Goal: Navigation & Orientation: Find specific page/section

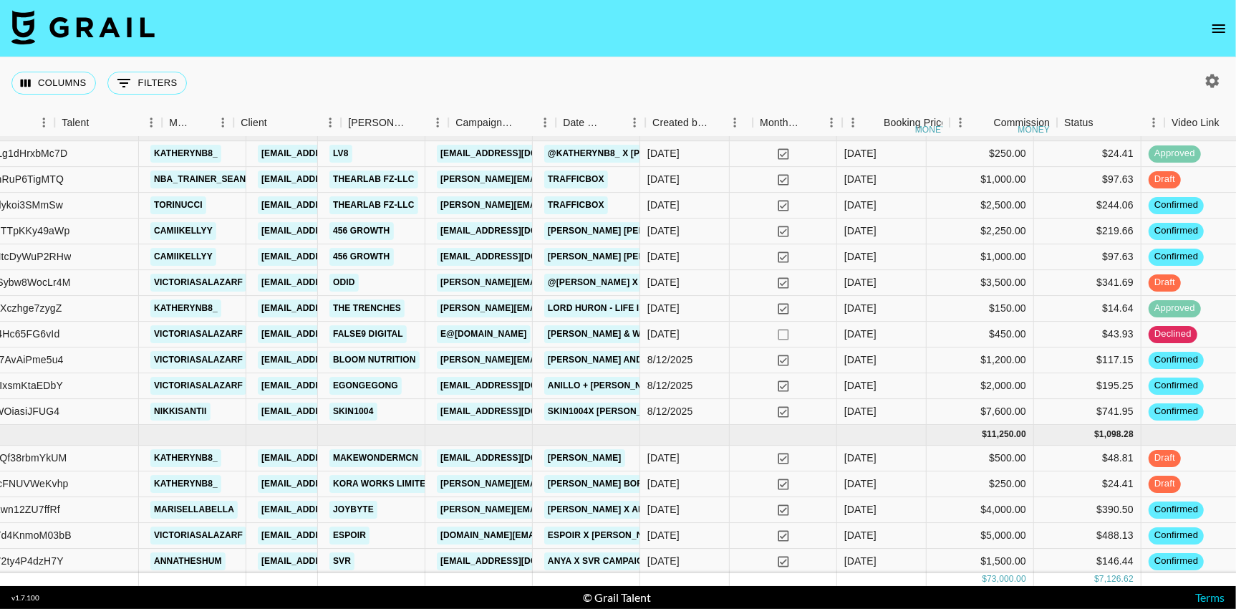
scroll to position [470, 0]
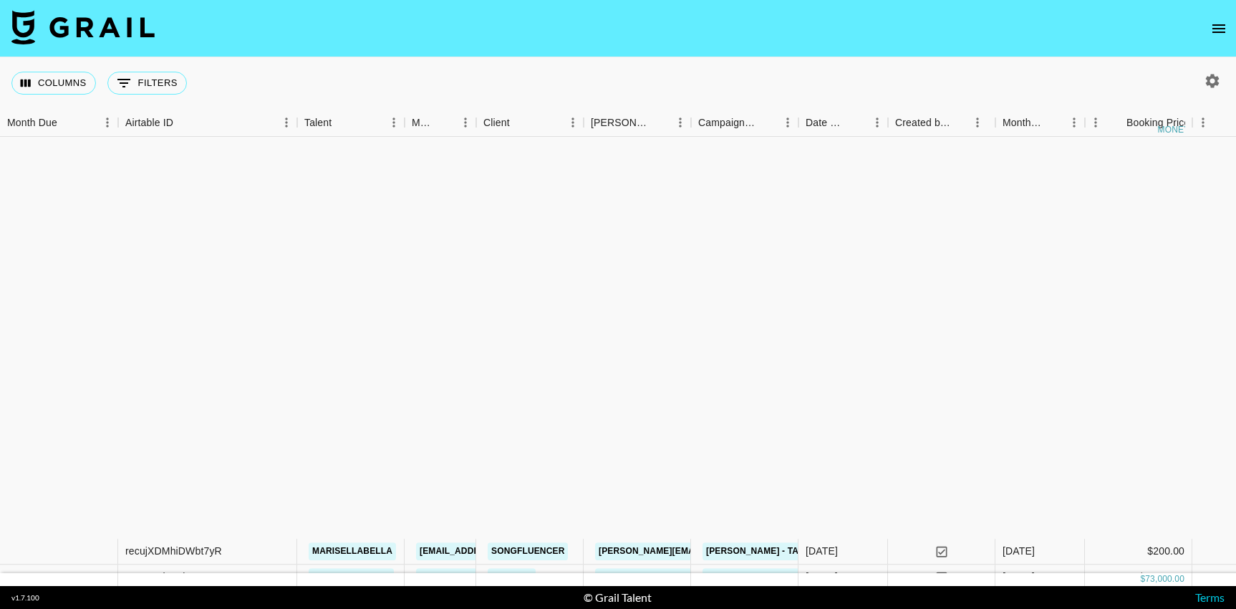
click at [1218, 32] on icon "open drawer" at bounding box center [1219, 28] width 13 height 9
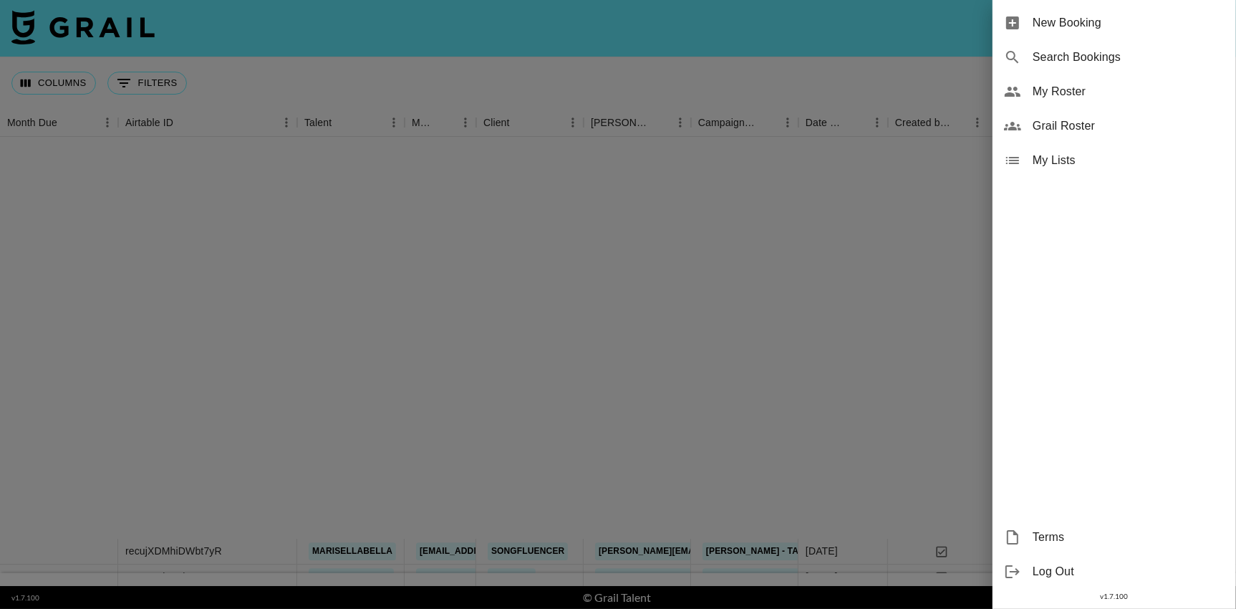
scroll to position [470, 0]
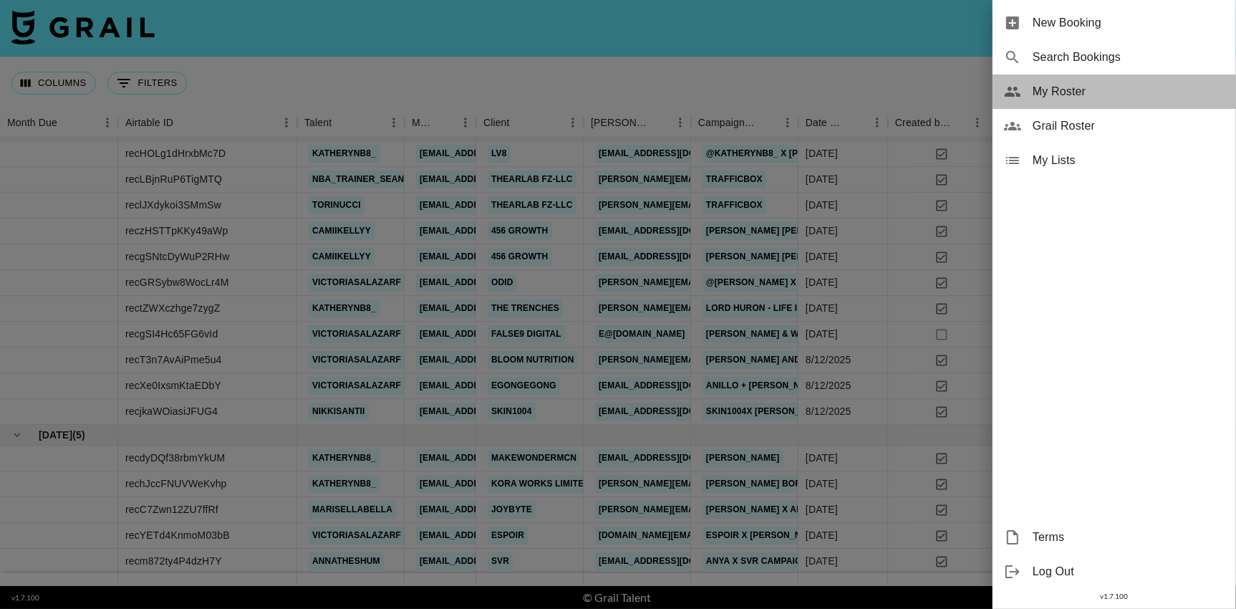
click at [1077, 97] on span "My Roster" at bounding box center [1129, 91] width 192 height 17
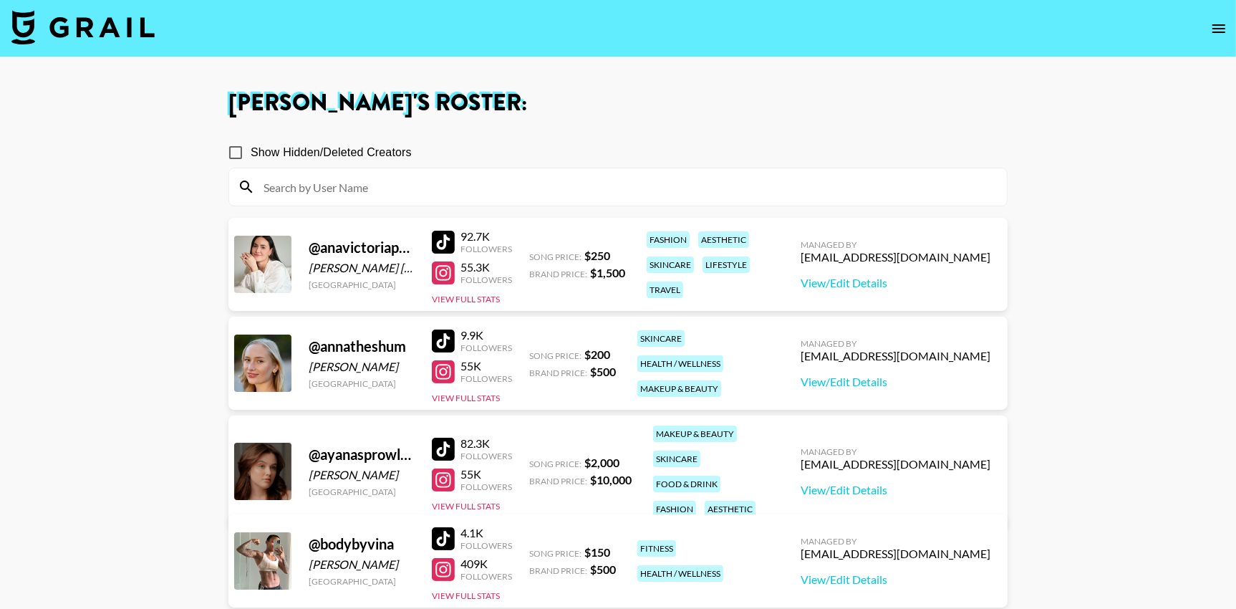
click at [448, 277] on div at bounding box center [443, 272] width 23 height 23
